Goal: Task Accomplishment & Management: Use online tool/utility

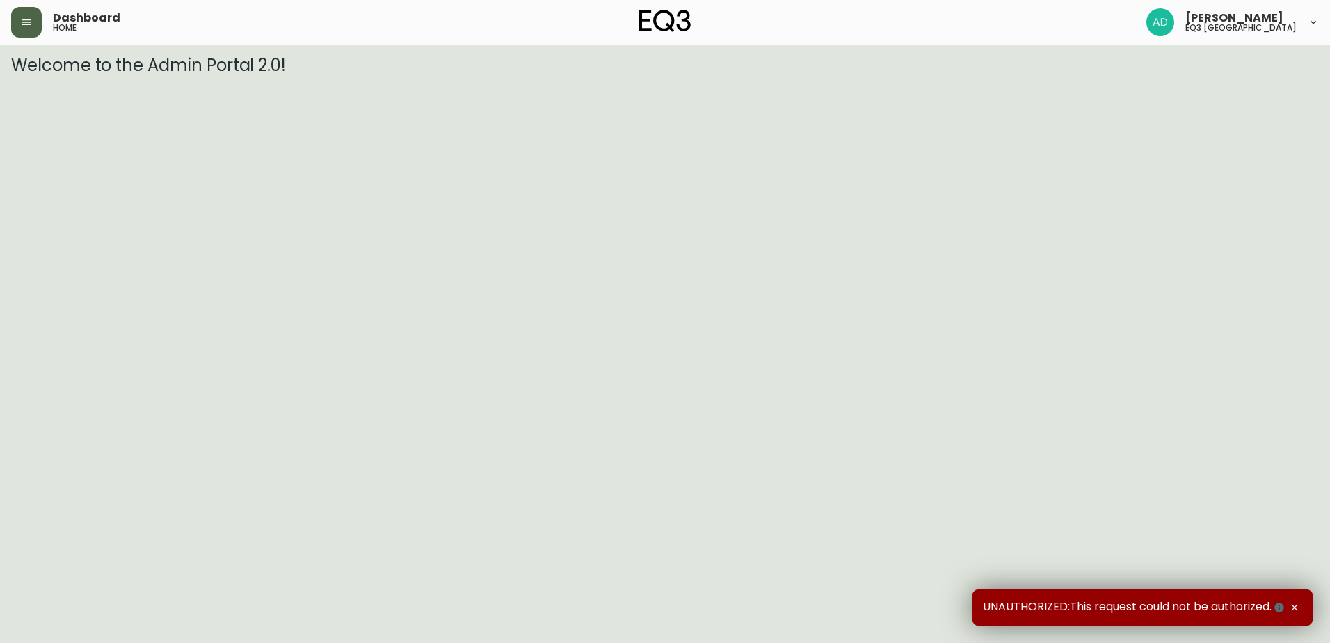
drag, startPoint x: 19, startPoint y: 28, endPoint x: 26, endPoint y: 33, distance: 8.9
click at [20, 28] on button "button" at bounding box center [26, 22] width 31 height 31
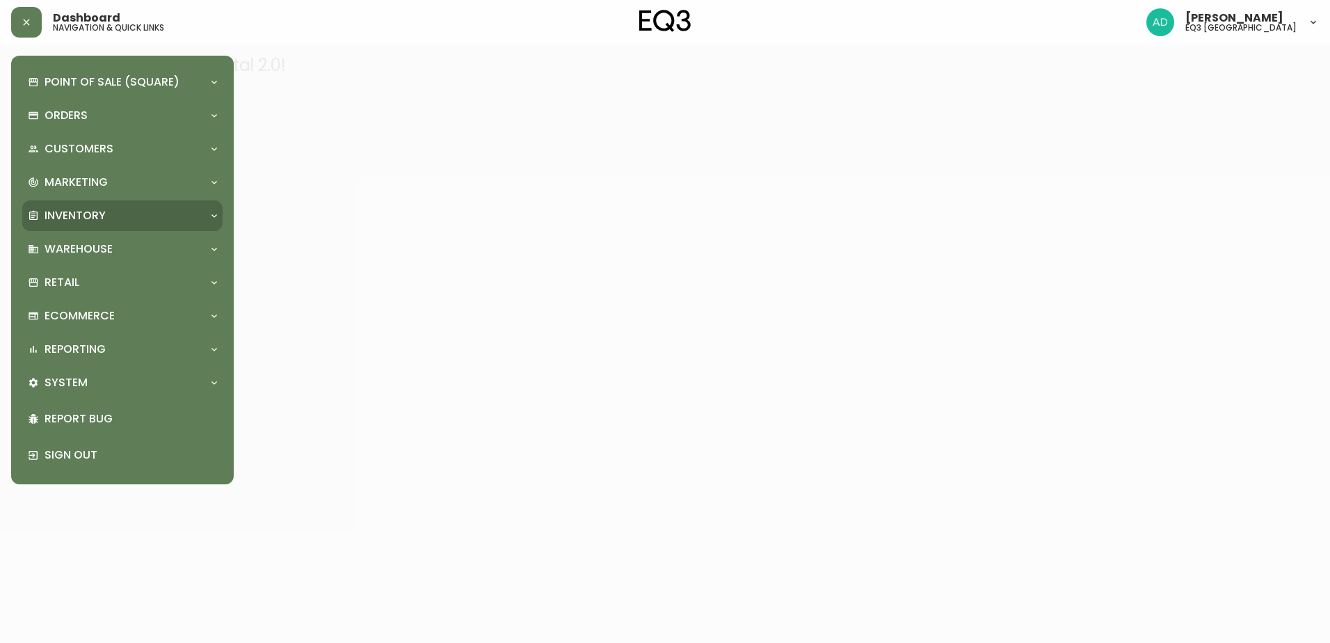
click at [56, 210] on p "Inventory" at bounding box center [75, 215] width 61 height 15
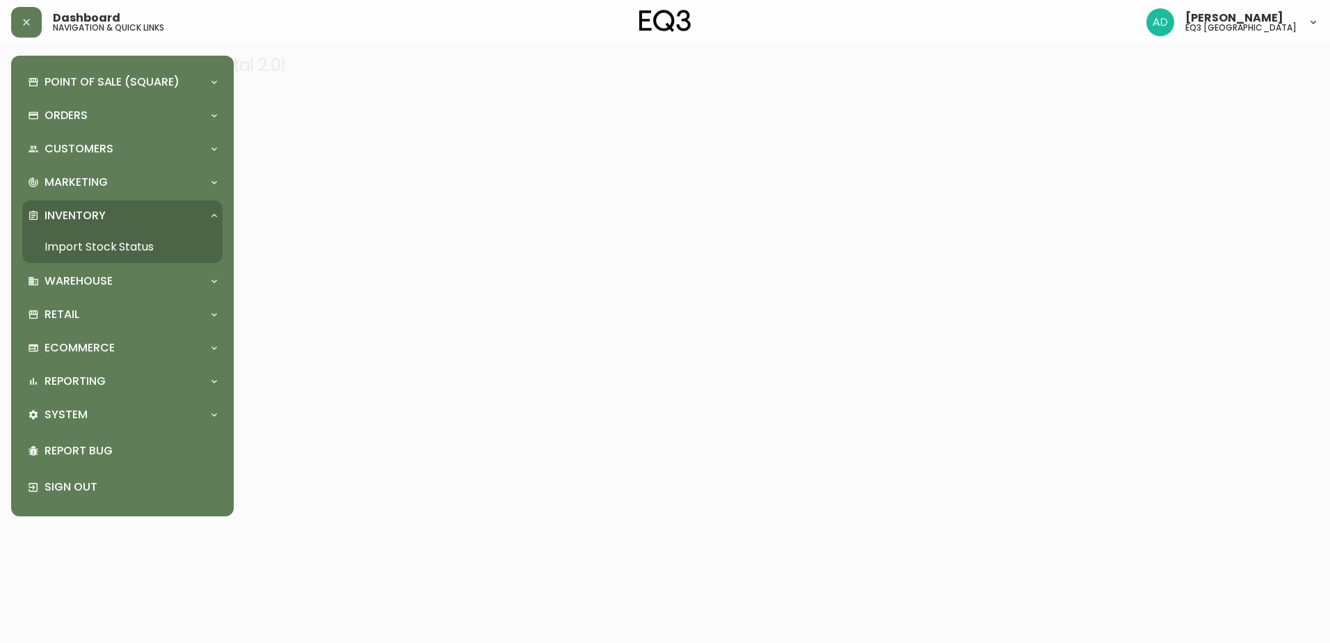
drag, startPoint x: 107, startPoint y: 252, endPoint x: 112, endPoint y: 245, distance: 8.5
click at [108, 252] on link "Import Stock Status" at bounding box center [122, 247] width 200 height 32
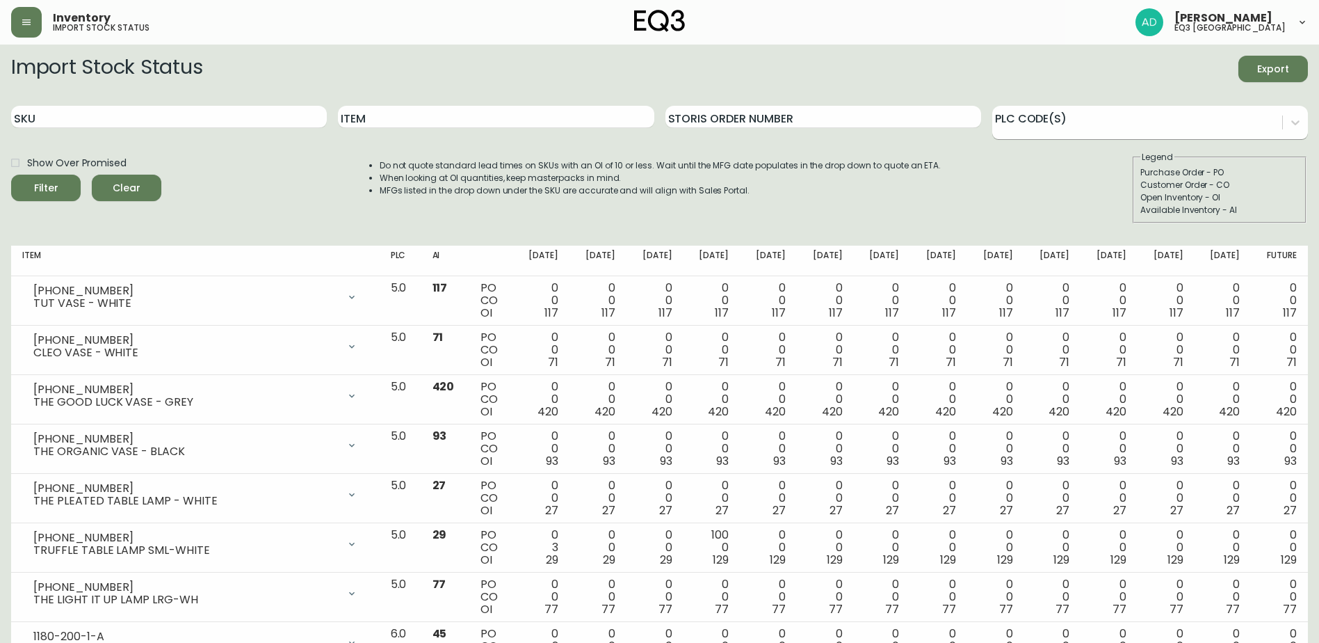
click at [1056, 130] on div at bounding box center [1137, 120] width 290 height 21
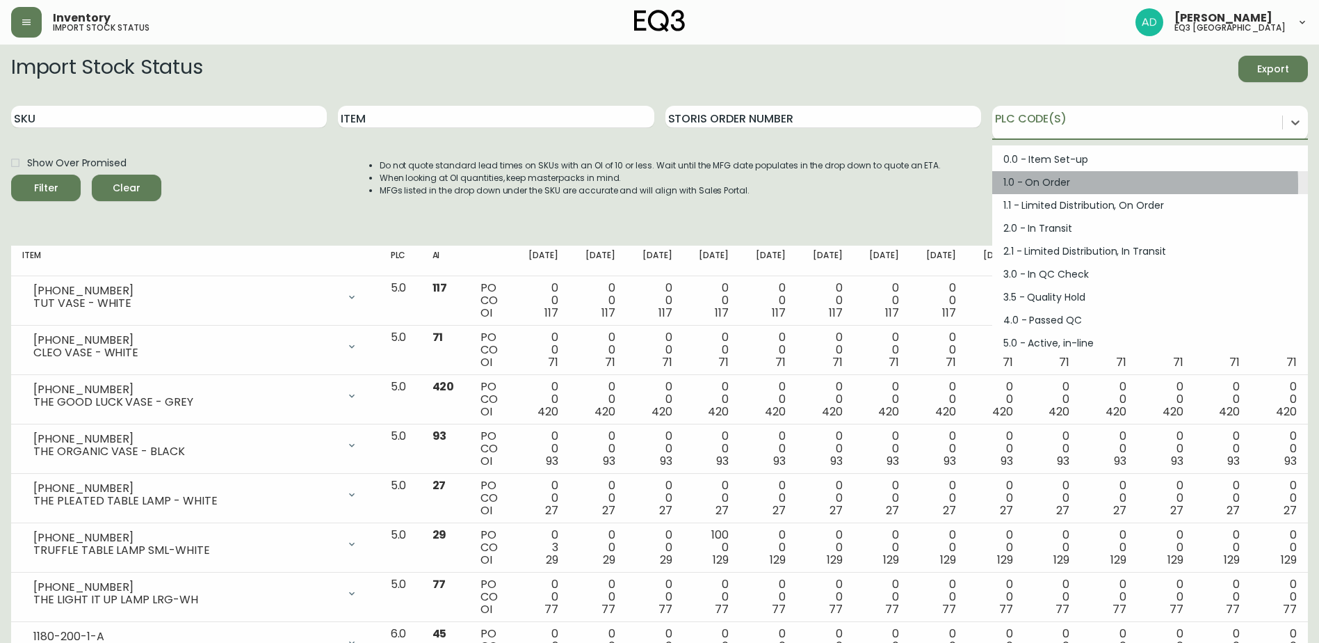
click at [1016, 186] on div "1.0 - On Order" at bounding box center [1150, 182] width 316 height 23
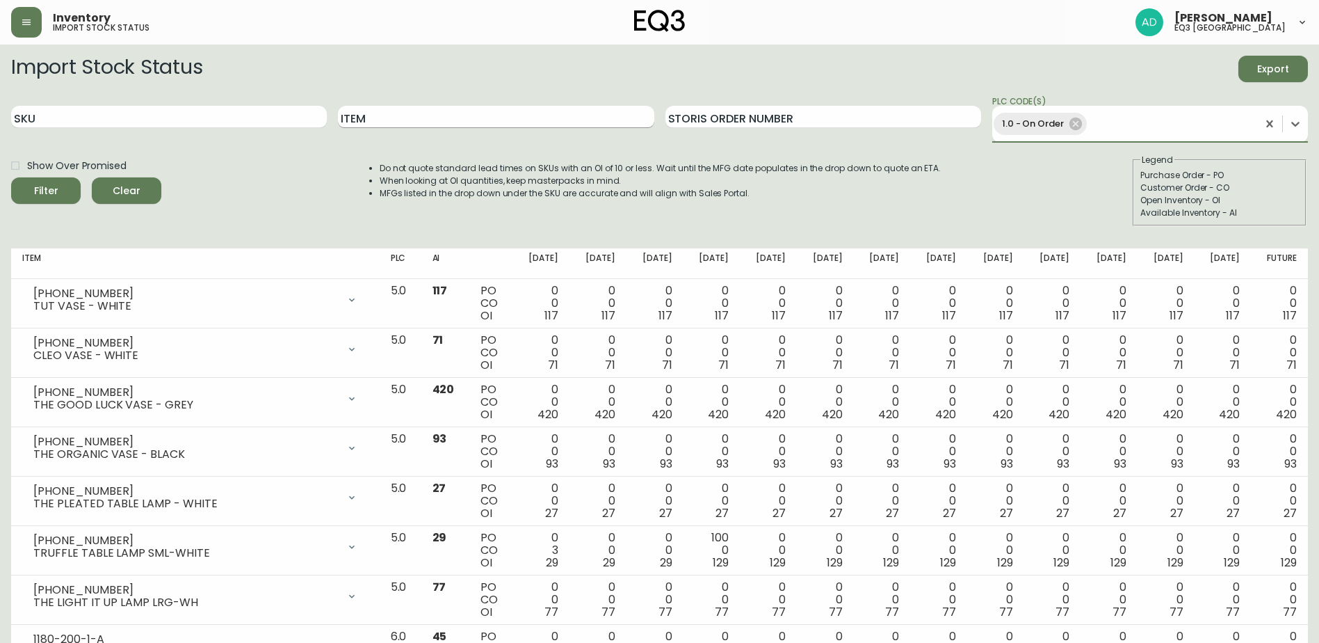
click at [485, 122] on input "Item" at bounding box center [496, 117] width 316 height 22
click at [11, 177] on button "Filter" at bounding box center [46, 190] width 70 height 26
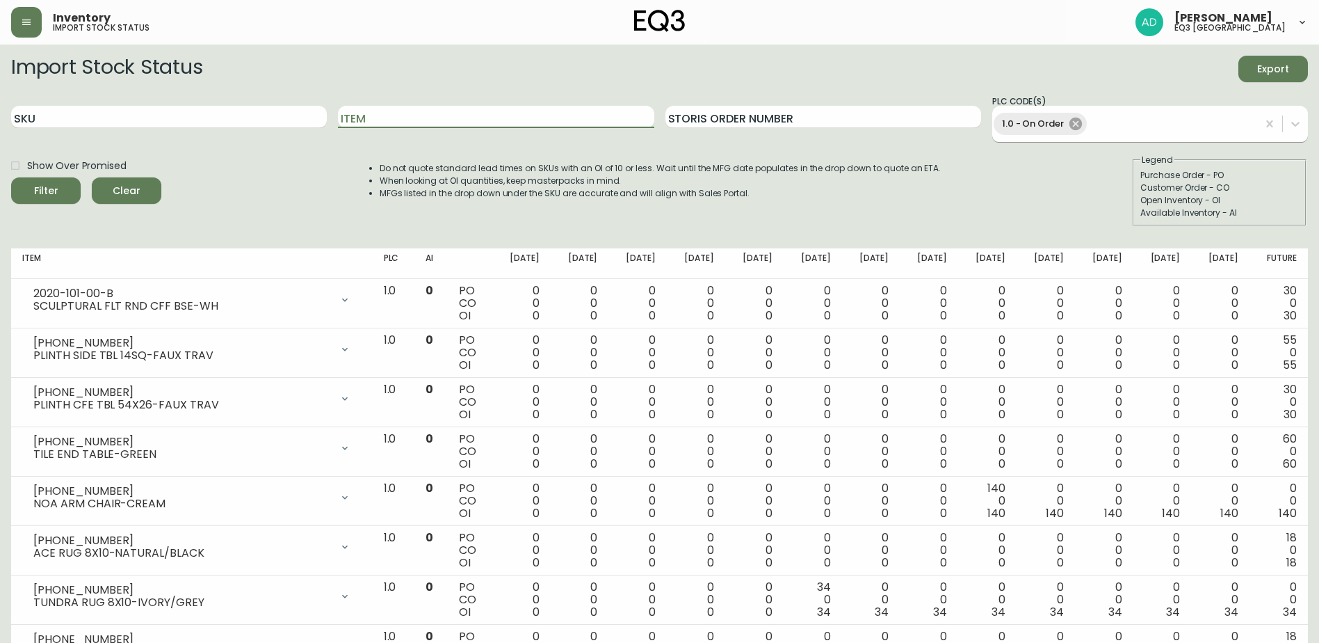
click at [1075, 123] on icon at bounding box center [1075, 123] width 15 height 15
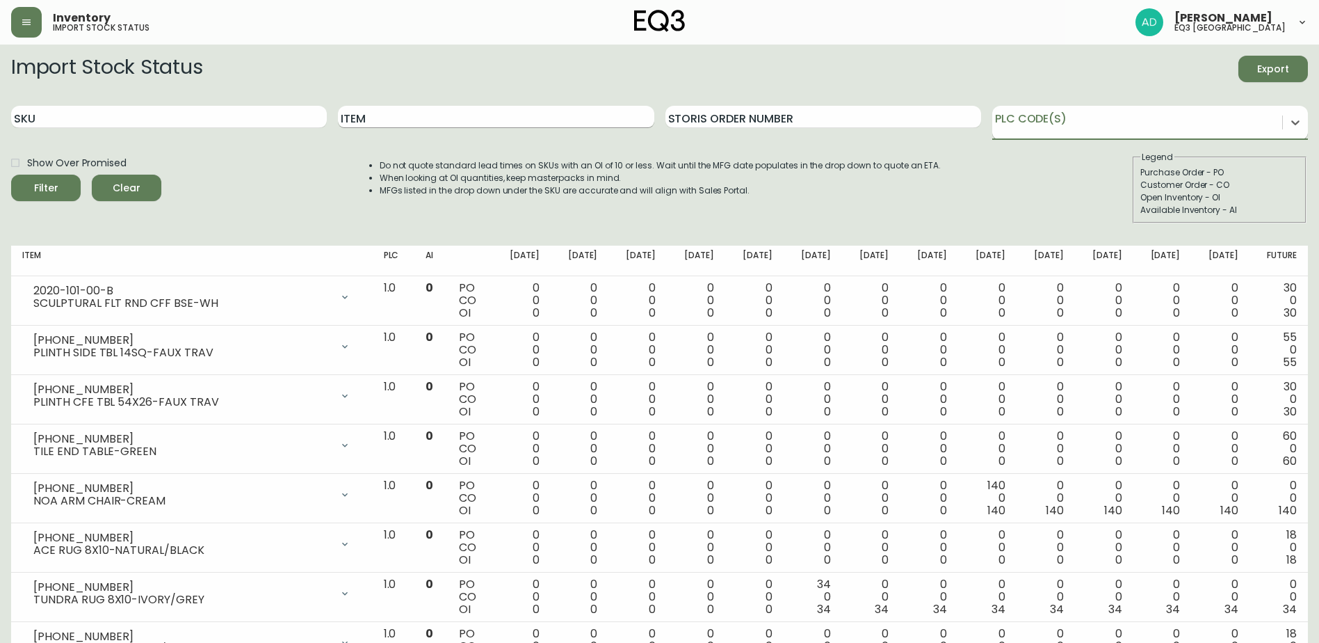
click at [419, 118] on input "Item" at bounding box center [496, 117] width 316 height 22
type input "MOON"
click at [11, 175] on button "Filter" at bounding box center [46, 188] width 70 height 26
